Goal: Task Accomplishment & Management: Manage account settings

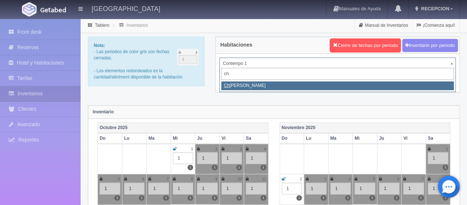
type input "ch"
select select "728"
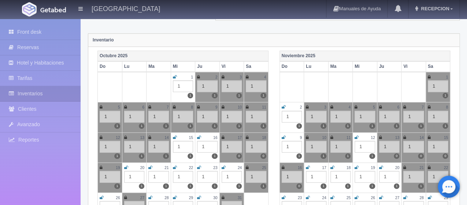
scroll to position [73, 0]
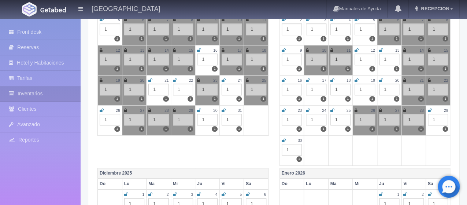
scroll to position [147, 0]
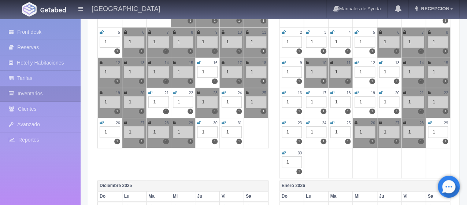
click at [430, 122] on icon at bounding box center [430, 123] width 4 height 4
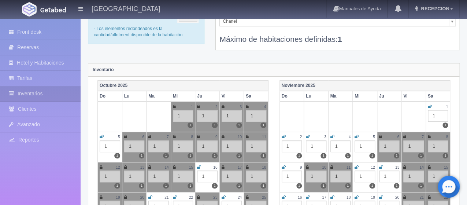
scroll to position [37, 0]
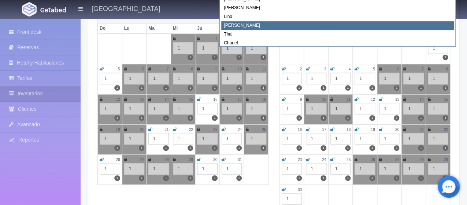
scroll to position [0, 0]
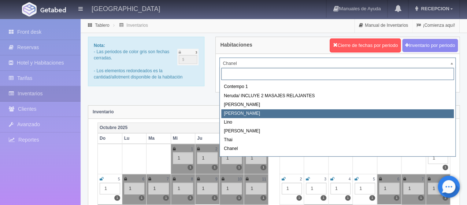
scroll to position [41, 0]
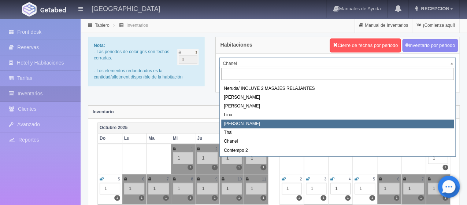
select select "726"
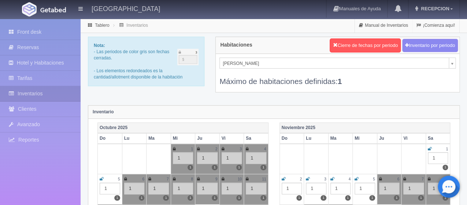
scroll to position [30, 0]
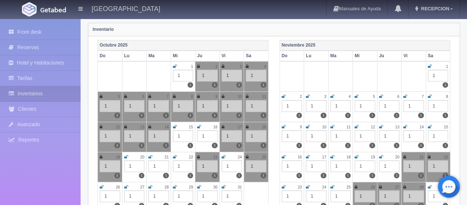
scroll to position [110, 0]
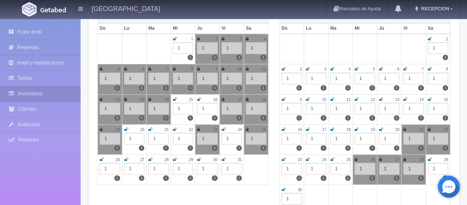
click at [332, 159] on icon at bounding box center [332, 159] width 4 height 4
click at [431, 158] on icon at bounding box center [430, 159] width 4 height 4
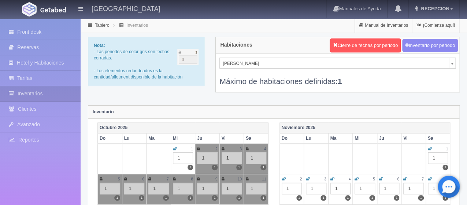
scroll to position [12, 0]
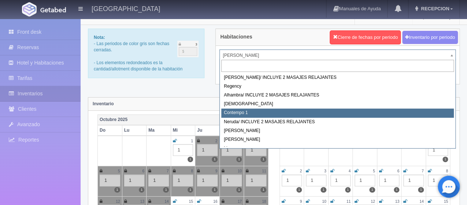
scroll to position [0, 0]
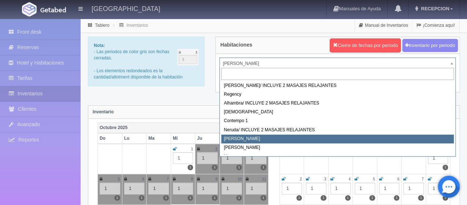
select select "723"
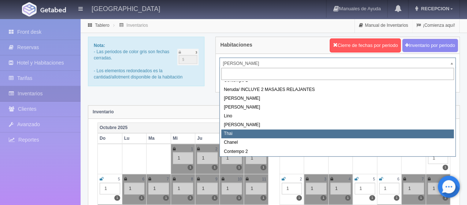
scroll to position [41, 0]
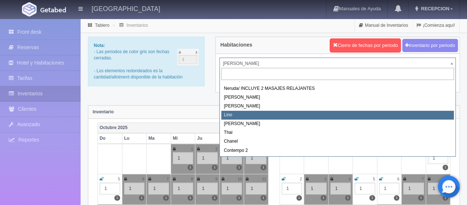
select select "725"
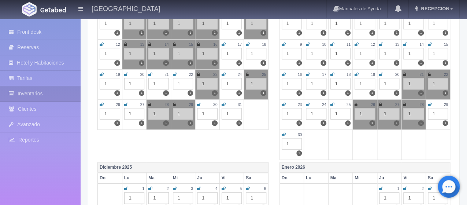
scroll to position [183, 0]
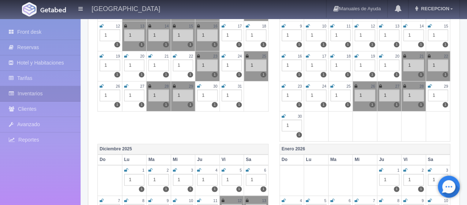
click at [404, 84] on icon at bounding box center [404, 86] width 3 height 4
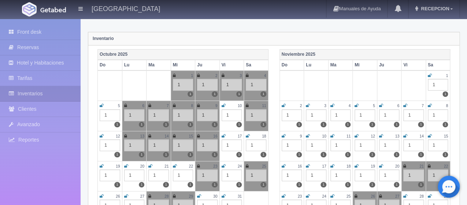
scroll to position [73, 0]
